Goal: Information Seeking & Learning: Understand process/instructions

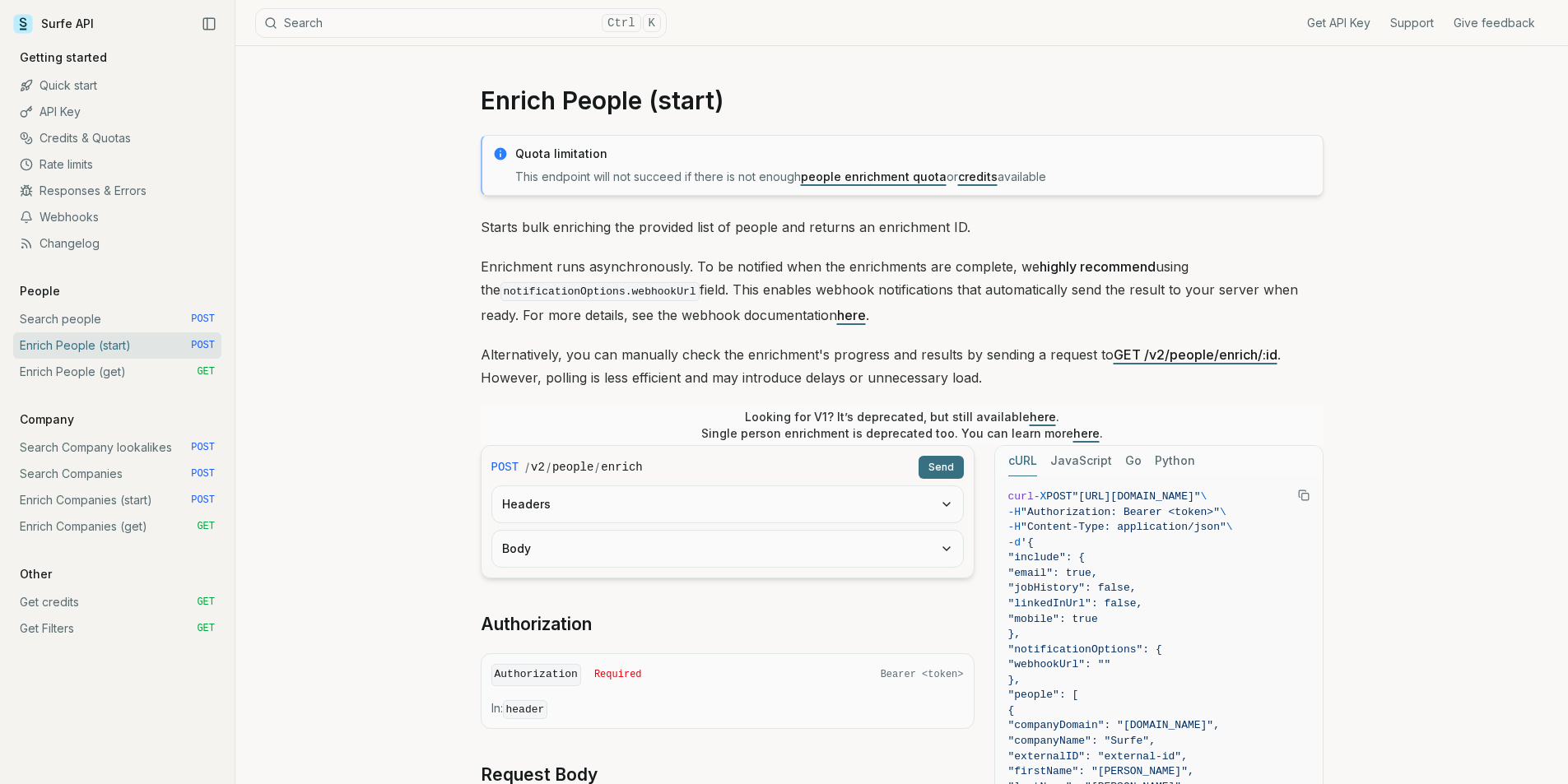
scroll to position [164, 0]
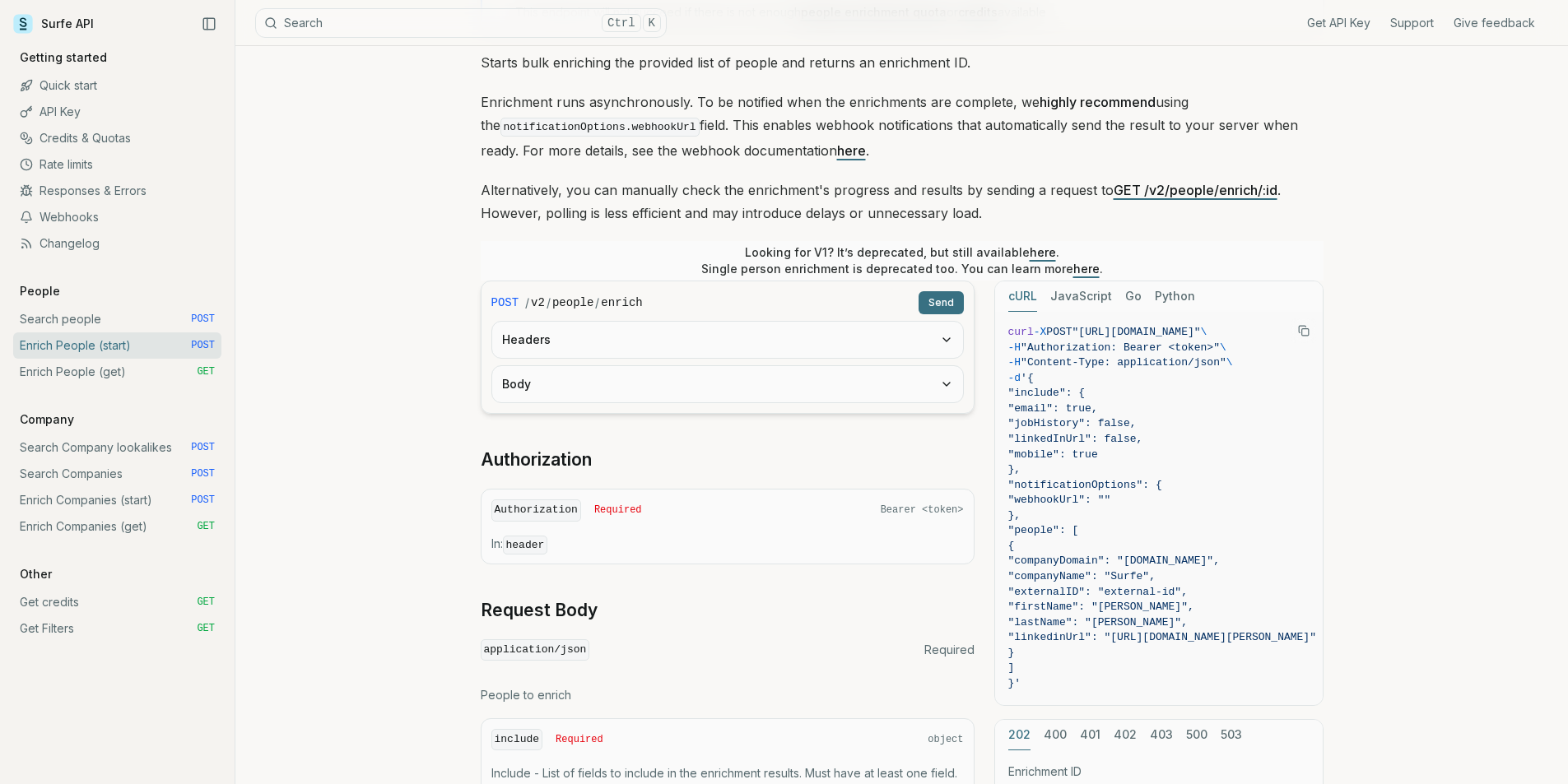
click at [148, 442] on link "Search Company lookalikes POST" at bounding box center [117, 448] width 208 height 26
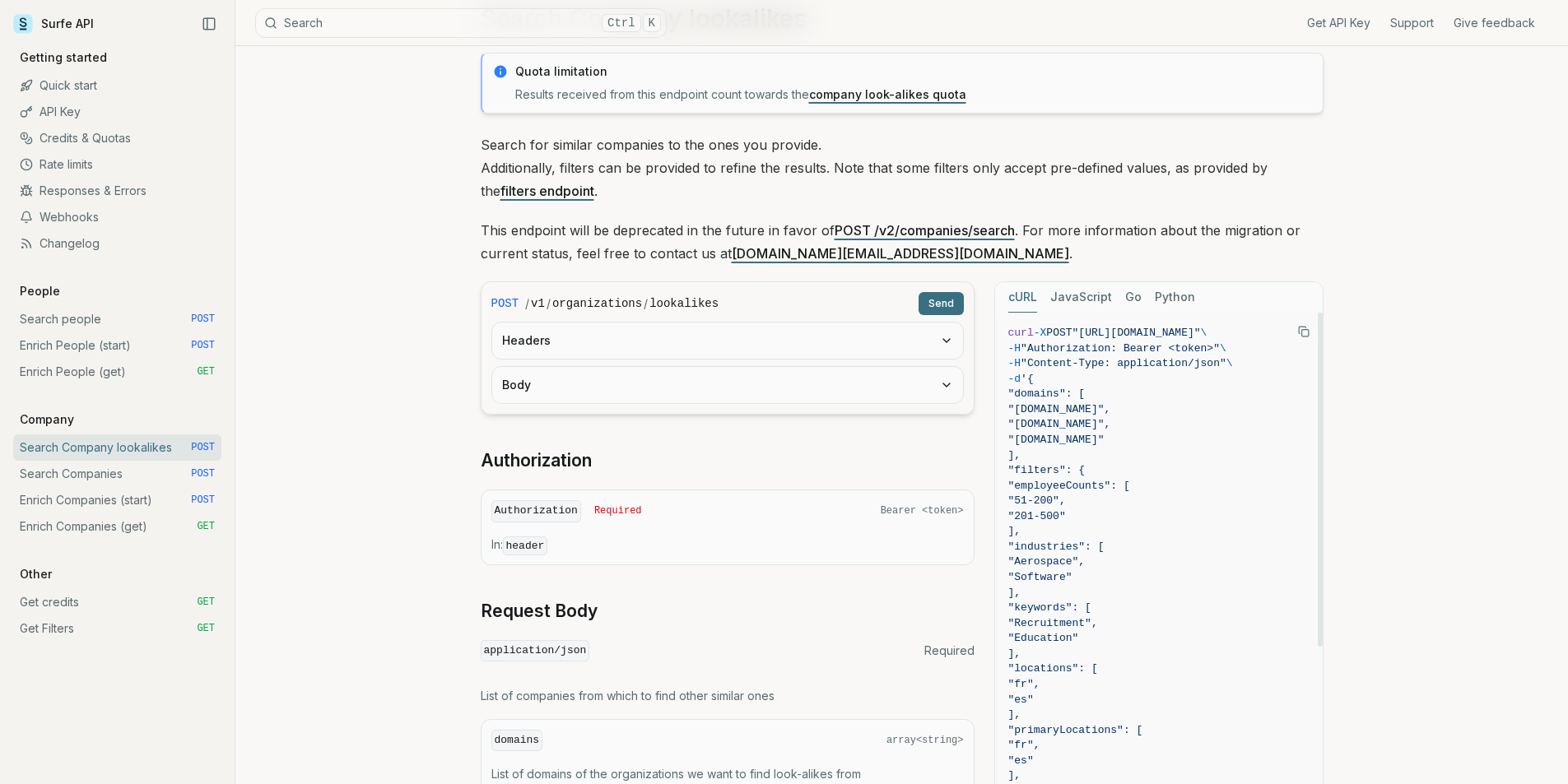
click at [1132, 366] on span ""Content-Type: application/json"" at bounding box center [1124, 363] width 206 height 12
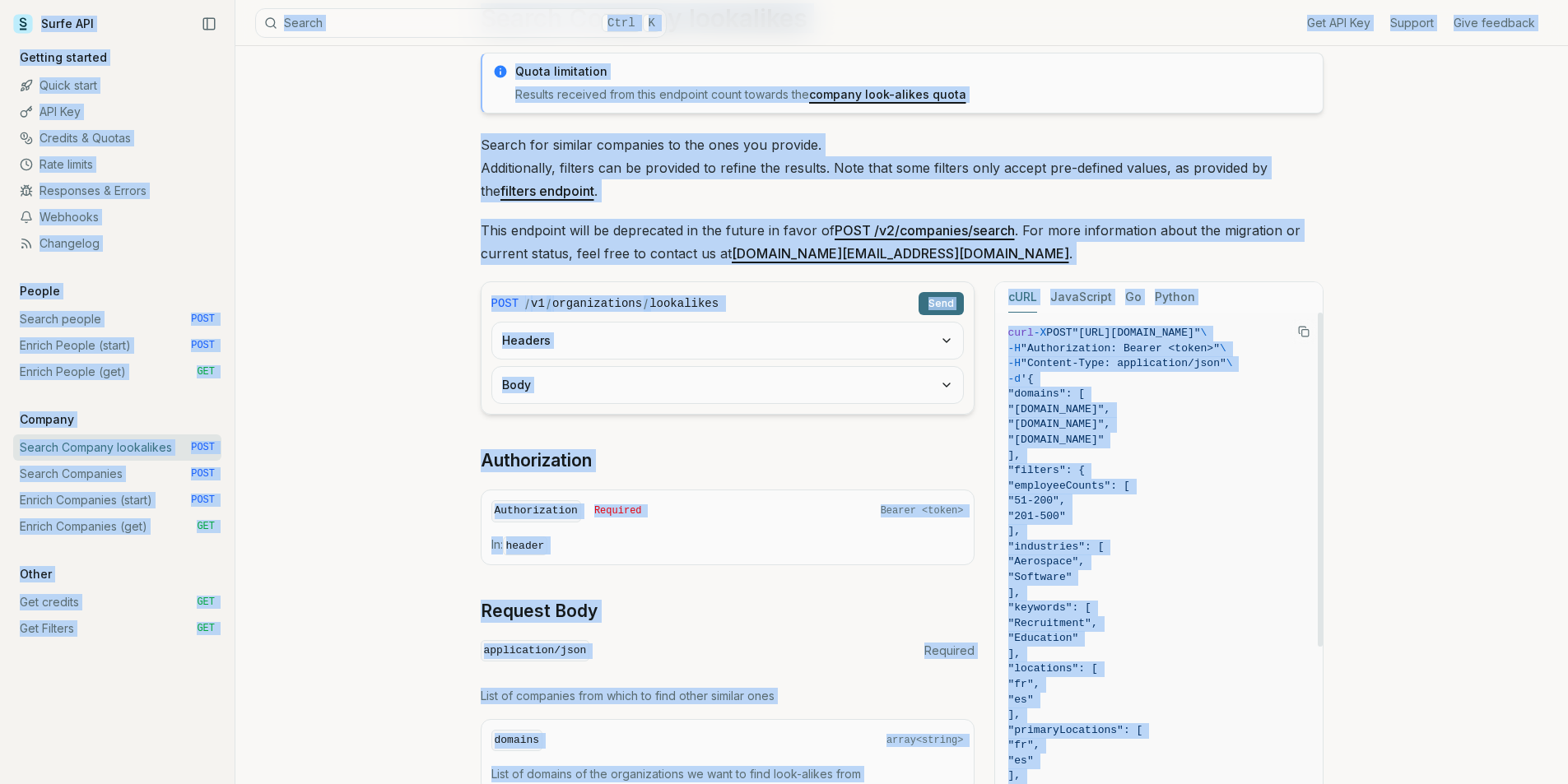
click at [1132, 366] on span ""Content-Type: application/json"" at bounding box center [1124, 363] width 206 height 12
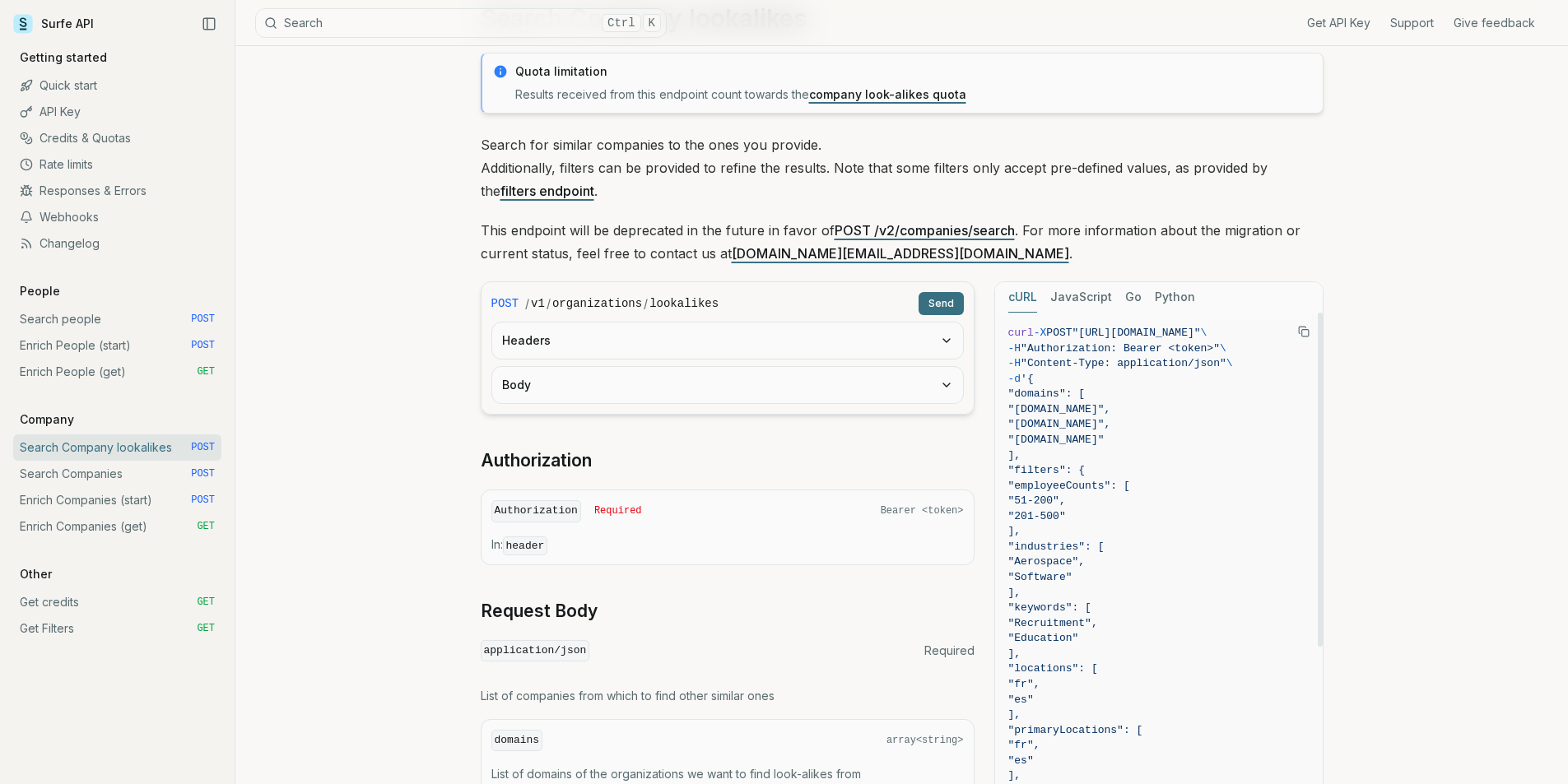
click at [1296, 334] on button "Copy Text" at bounding box center [1303, 332] width 25 height 25
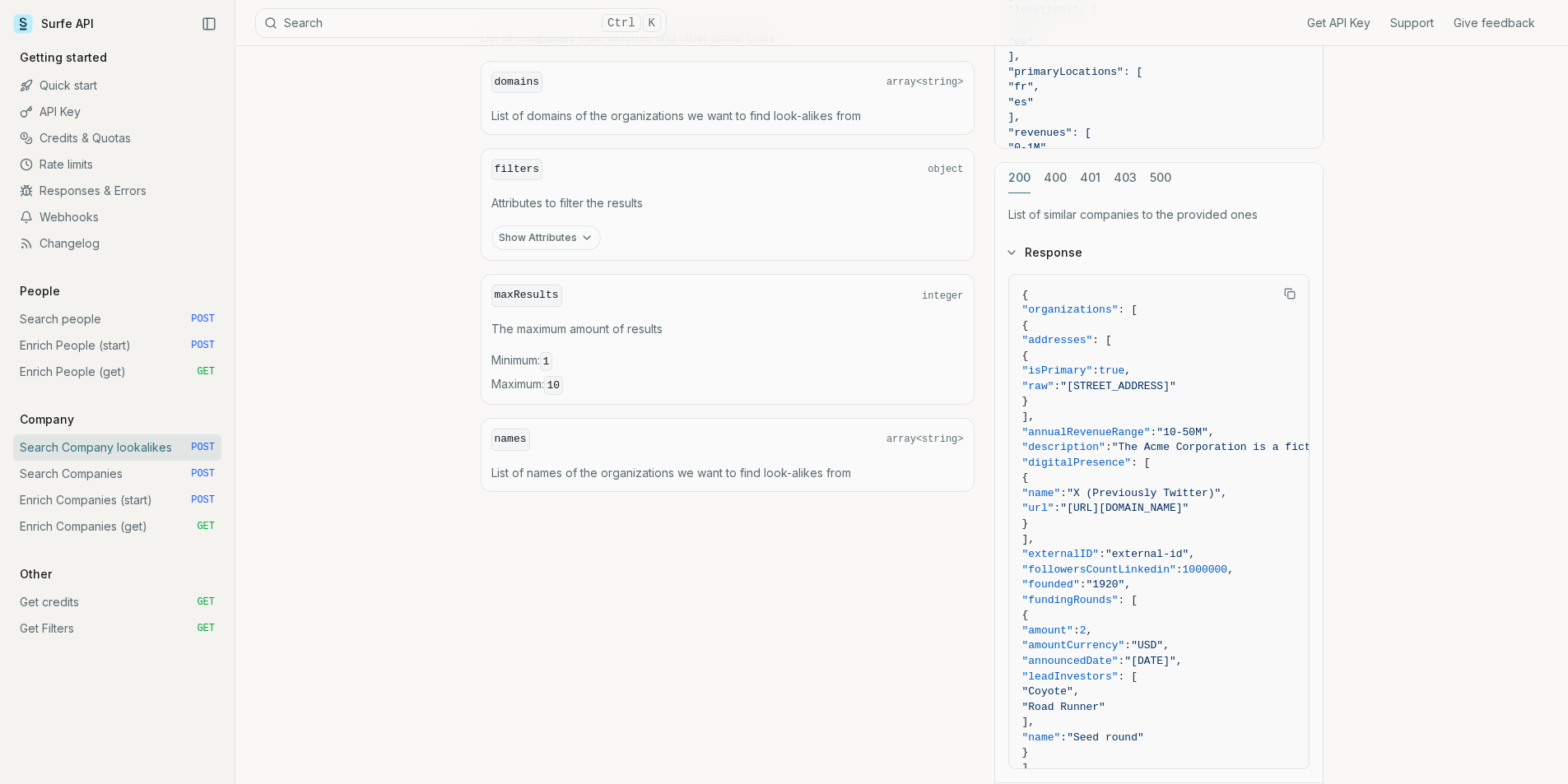
scroll to position [658, 0]
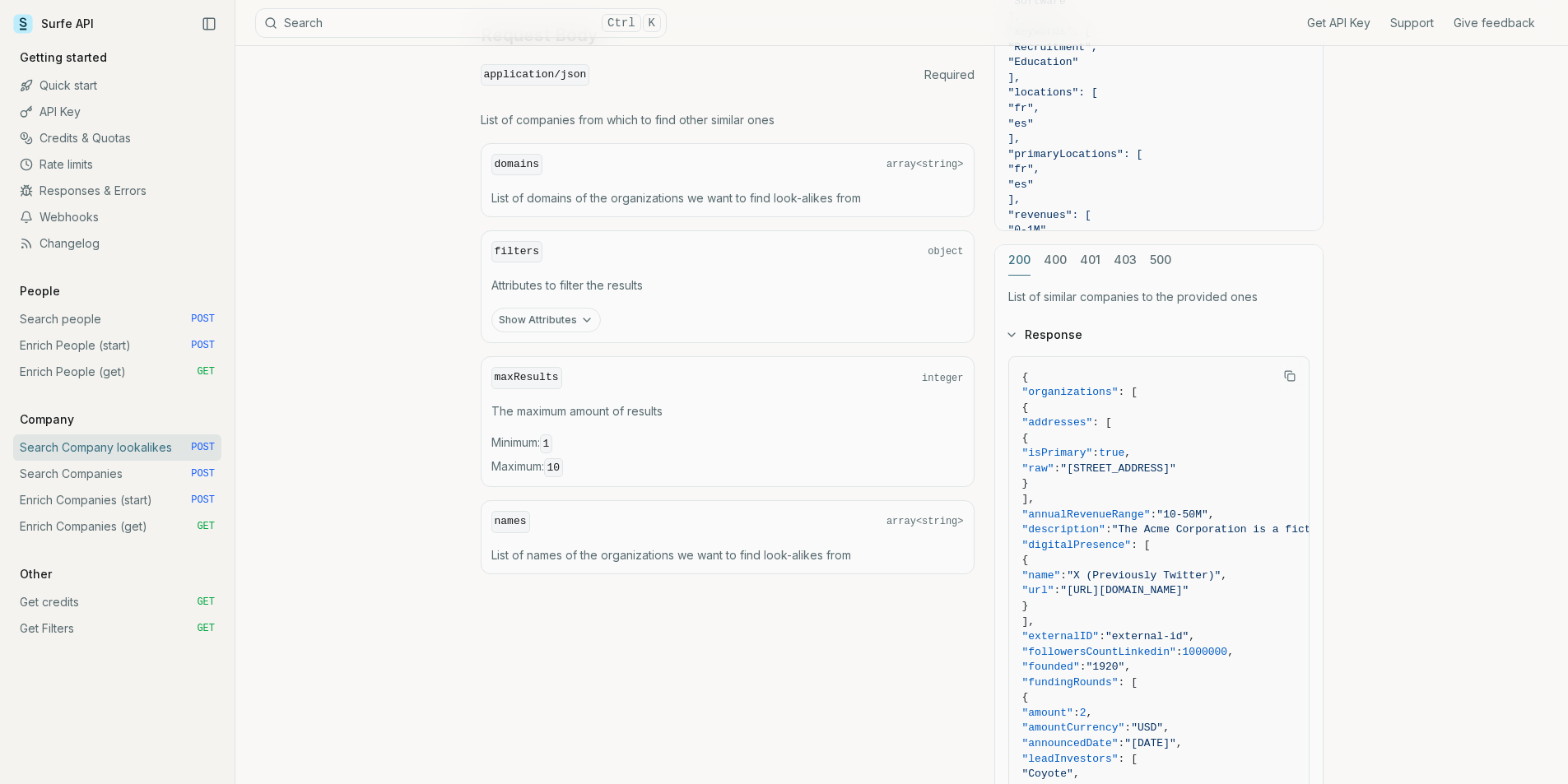
click at [555, 328] on button "Show Attributes" at bounding box center [546, 320] width 110 height 25
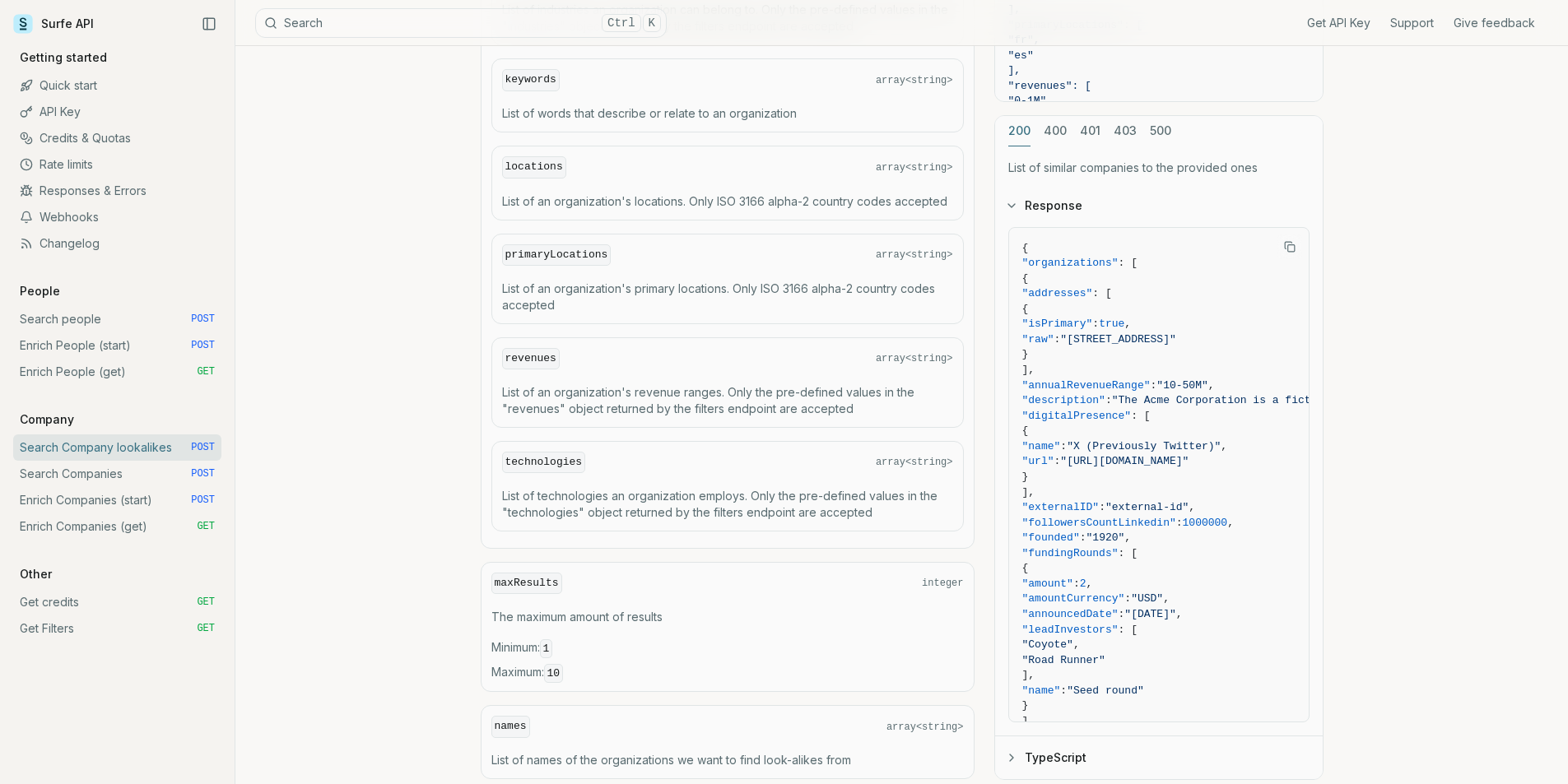
scroll to position [1151, 0]
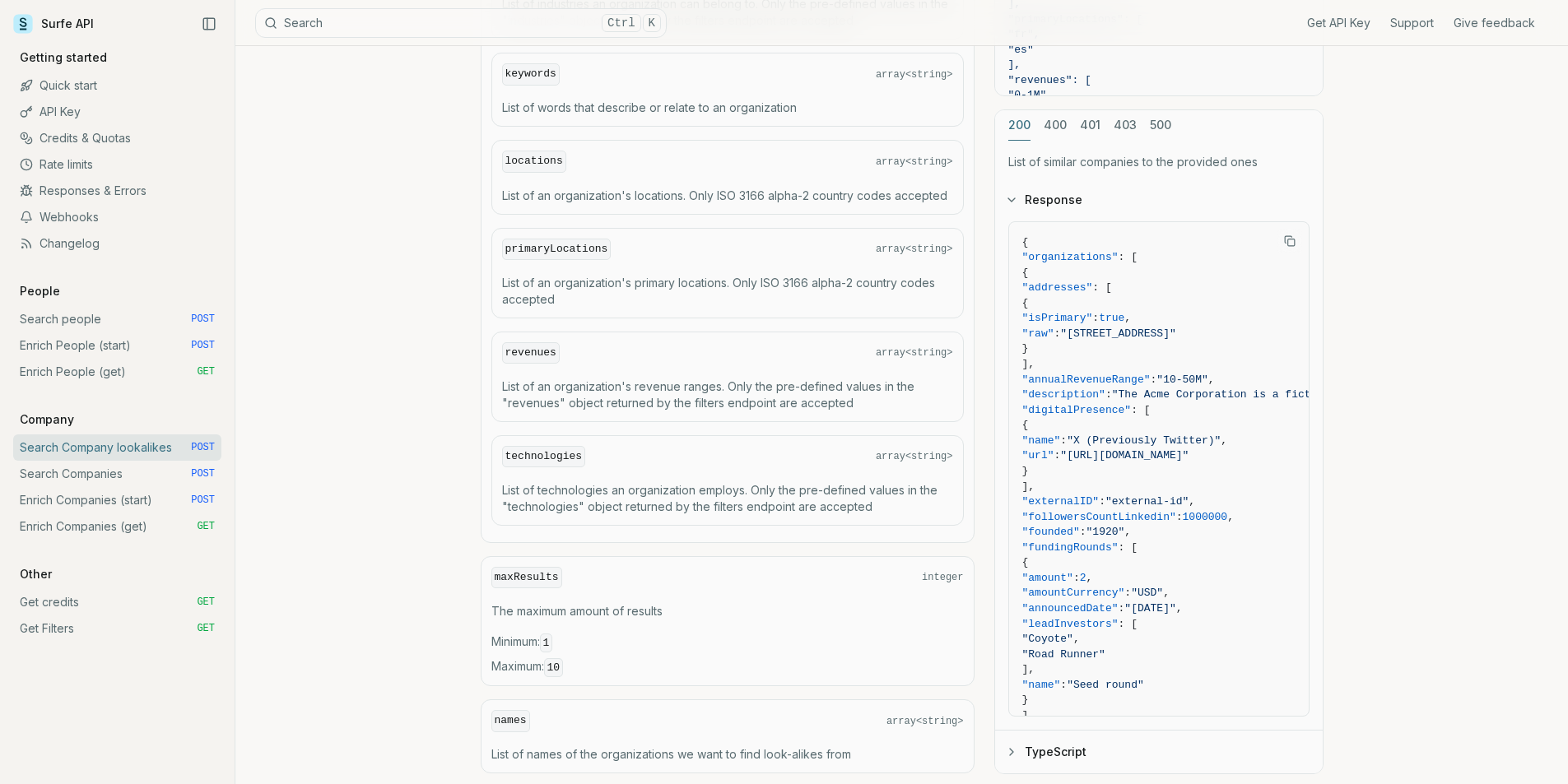
click at [856, 486] on p "List of technologies an organization employs. Only the pre-defined values in th…" at bounding box center [727, 498] width 451 height 33
click at [793, 489] on p "List of technologies an organization employs. Only the pre-defined values in th…" at bounding box center [727, 498] width 451 height 33
click at [599, 496] on p "List of technologies an organization employs. Only the pre-defined values in th…" at bounding box center [727, 498] width 451 height 33
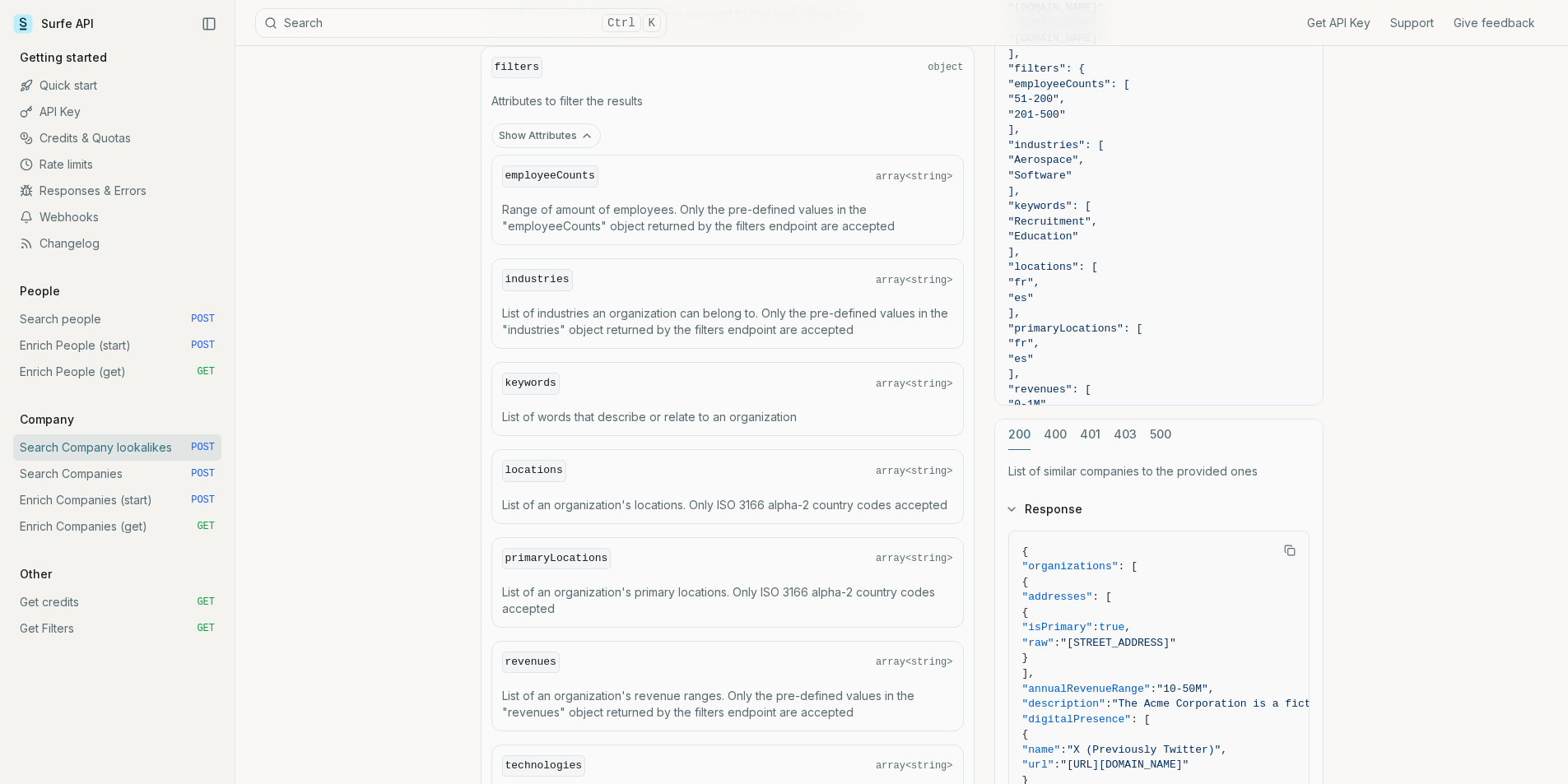
scroll to position [823, 0]
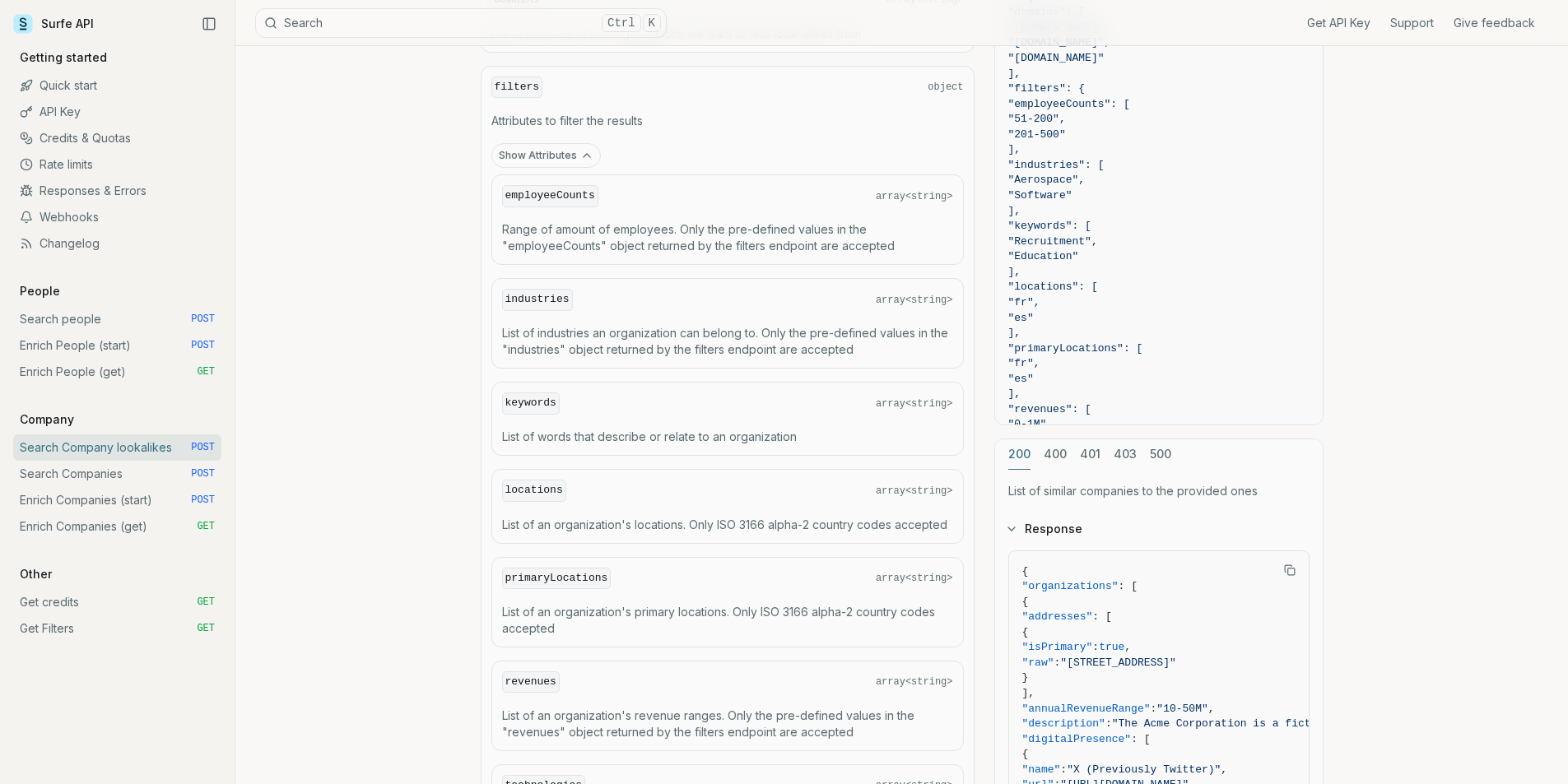
click at [752, 231] on p "Range of amount of employees. Only the pre-defined values in the "employeeCount…" at bounding box center [727, 237] width 451 height 33
click at [656, 231] on p "Range of amount of employees. Only the pre-defined values in the "employeeCount…" at bounding box center [727, 237] width 451 height 33
click at [68, 629] on link "Get Filters GET" at bounding box center [117, 628] width 208 height 26
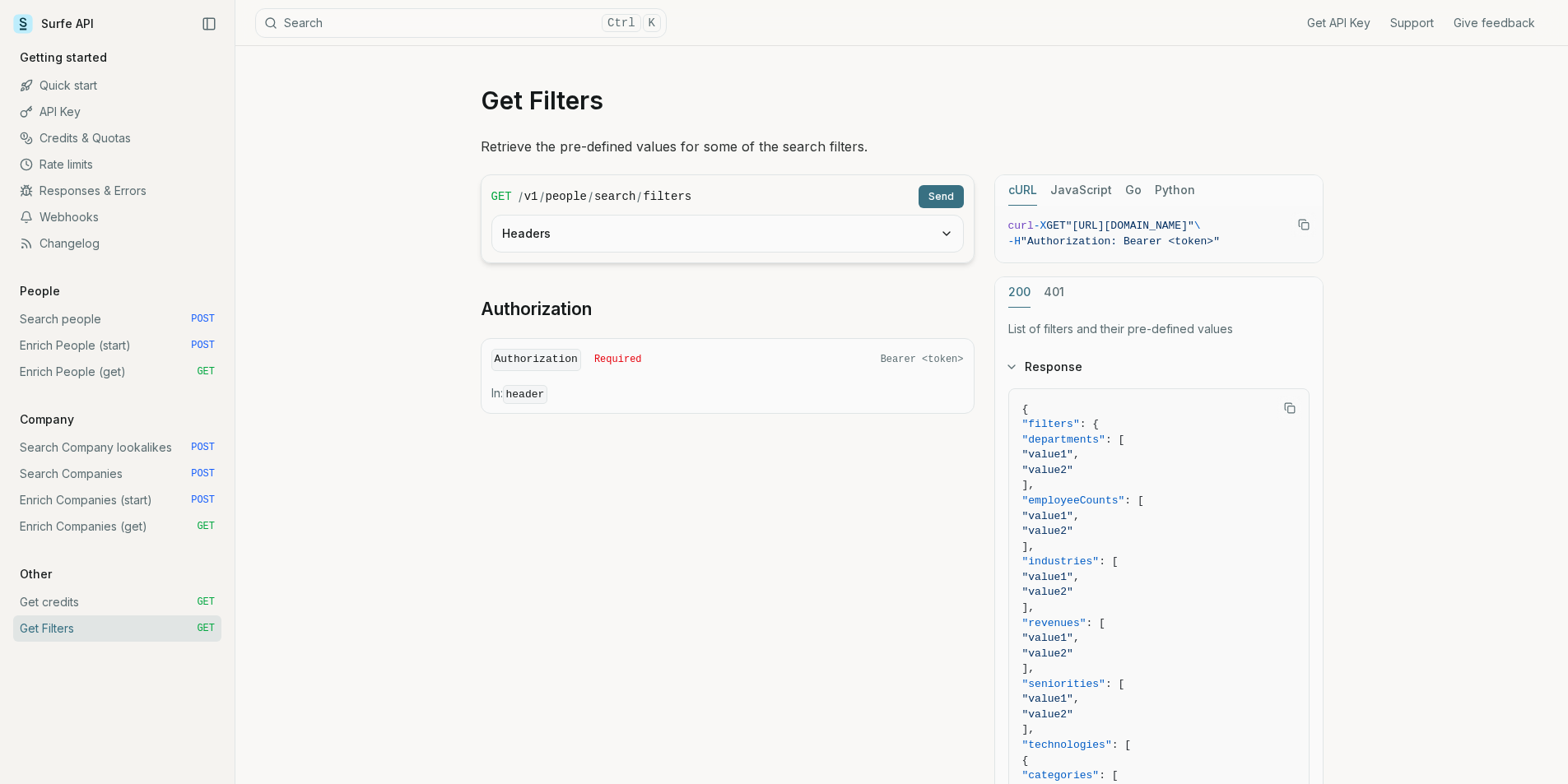
click at [939, 192] on button "Send" at bounding box center [941, 196] width 45 height 23
click at [945, 195] on button "Send" at bounding box center [941, 196] width 45 height 23
click at [678, 217] on button "Headers" at bounding box center [728, 233] width 471 height 36
click at [906, 230] on button "Headers" at bounding box center [728, 233] width 471 height 36
click at [1128, 537] on span ""value2"" at bounding box center [1158, 532] width 273 height 16
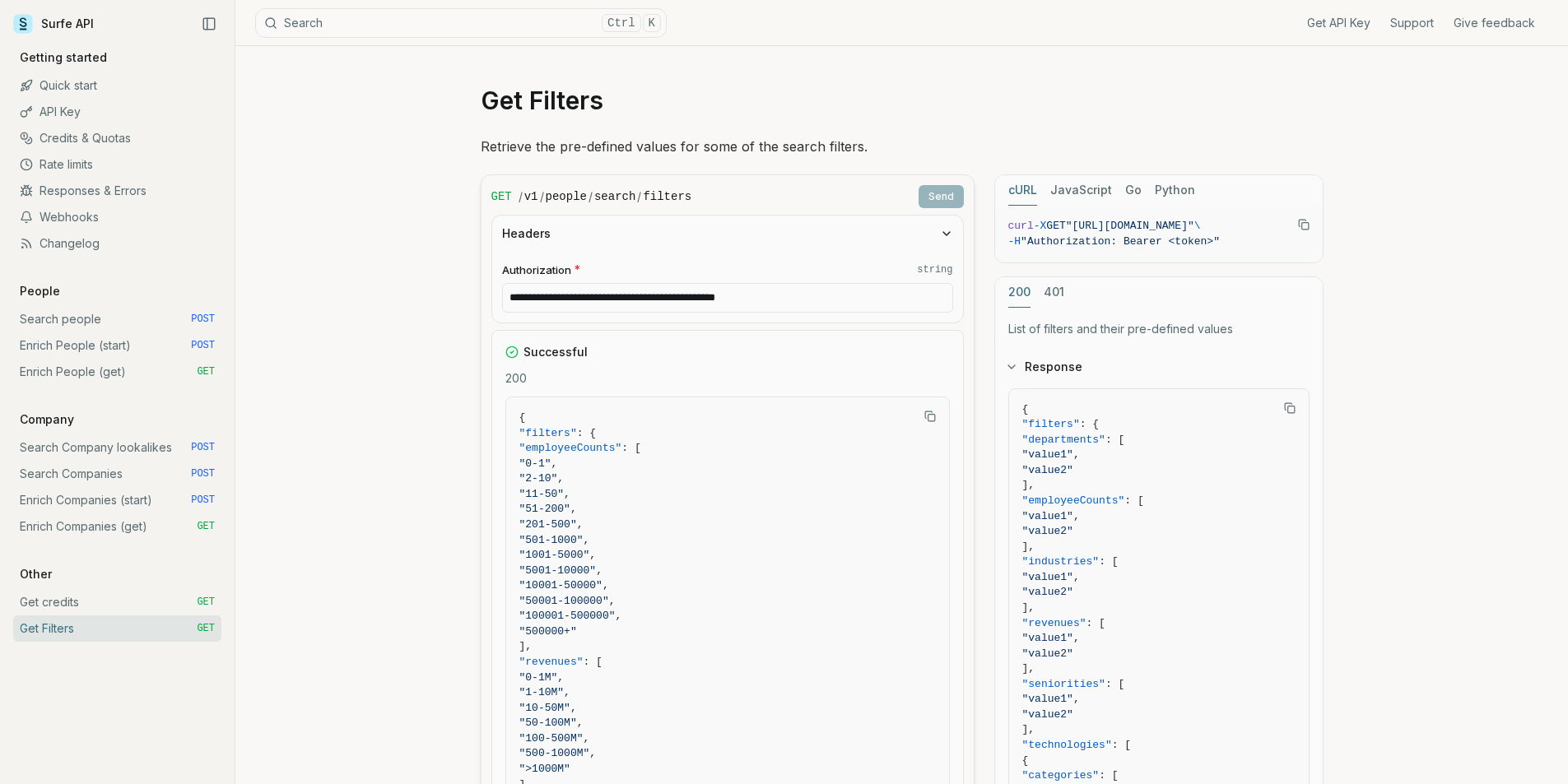
click at [1090, 231] on span ""[URL][DOMAIN_NAME]"" at bounding box center [1130, 225] width 129 height 12
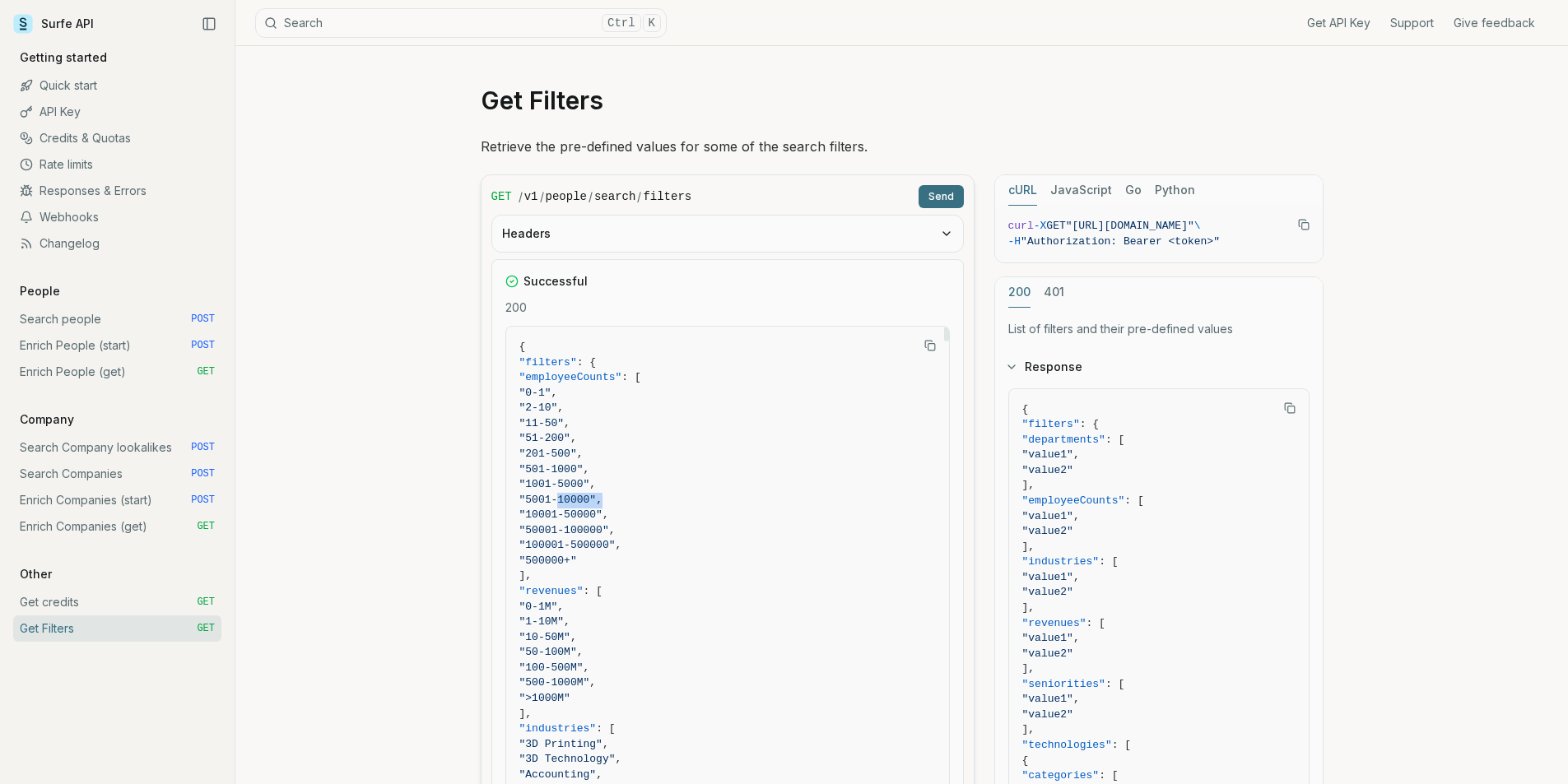
click at [554, 504] on span ""5001-10000" ," at bounding box center [727, 501] width 417 height 16
copy span ""5001-10000" ,"
click at [566, 490] on span ""1001-5000" ," at bounding box center [727, 485] width 417 height 16
click at [657, 489] on span ""1001-5000" ," at bounding box center [727, 485] width 417 height 16
drag, startPoint x: 631, startPoint y: 486, endPoint x: 553, endPoint y: 486, distance: 78.0
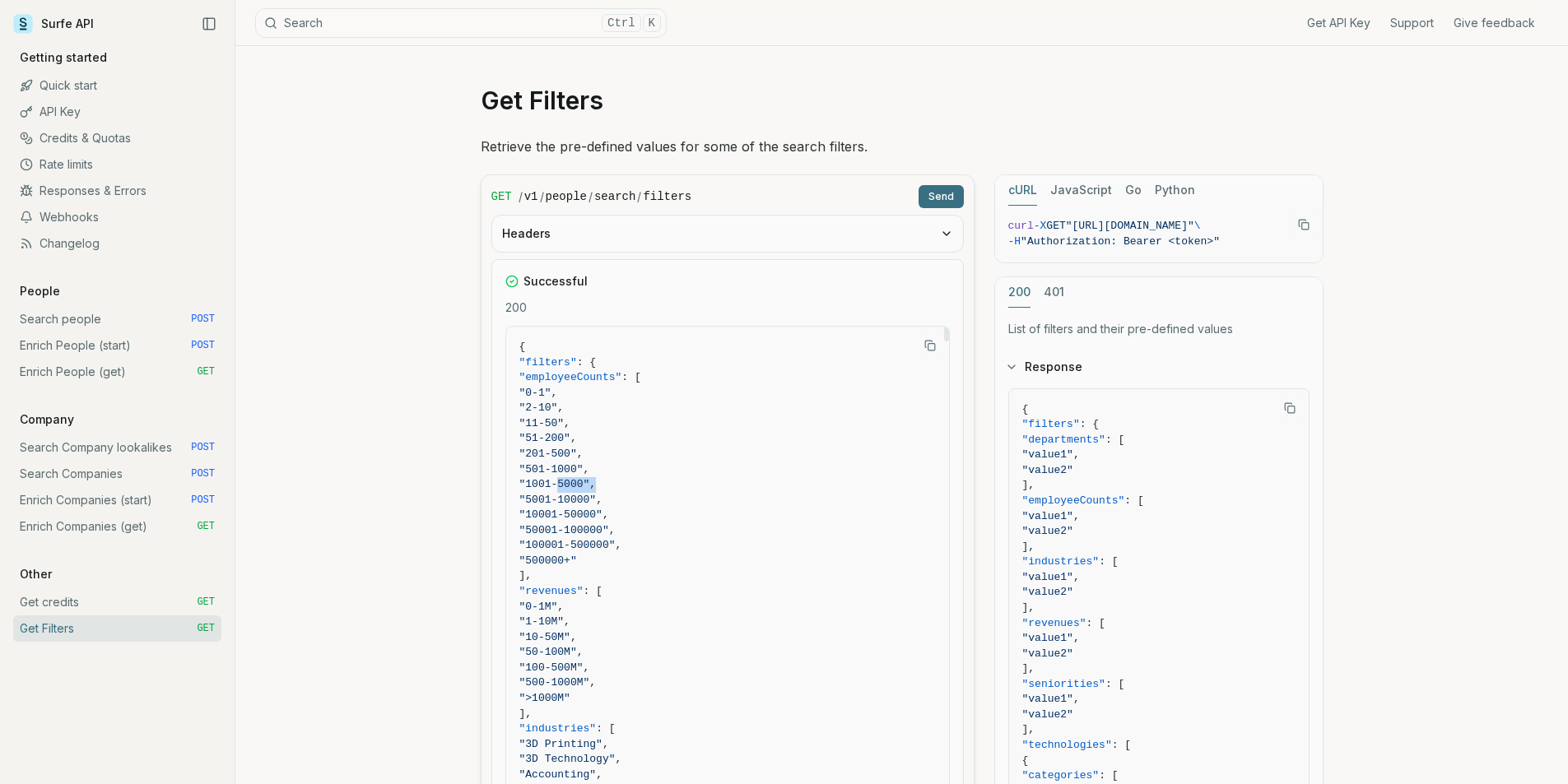
click at [553, 486] on span ""1001-5000" ," at bounding box center [727, 485] width 417 height 16
click at [602, 502] on span "," at bounding box center [598, 499] width 7 height 12
click at [609, 524] on span ""50001-100000"" at bounding box center [563, 530] width 90 height 12
drag, startPoint x: 633, startPoint y: 516, endPoint x: 554, endPoint y: 518, distance: 79.0
click at [554, 518] on span ""10001-50000" ," at bounding box center [727, 515] width 417 height 16
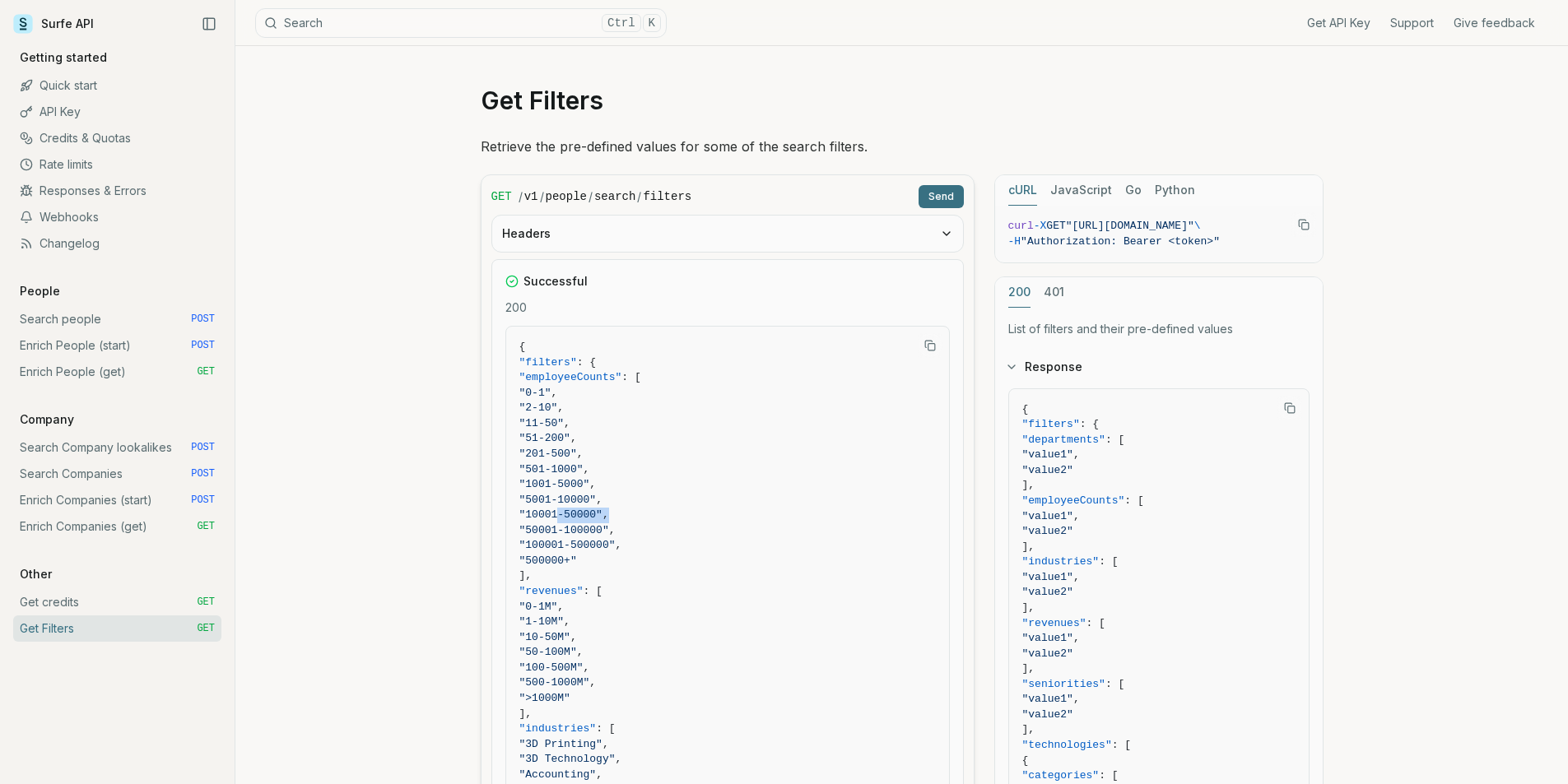
click at [550, 485] on span ""1001-5000" ," at bounding box center [727, 485] width 417 height 16
click at [126, 500] on link "Enrich Companies (start) POST" at bounding box center [117, 500] width 208 height 26
